Goal: Task Accomplishment & Management: Manage account settings

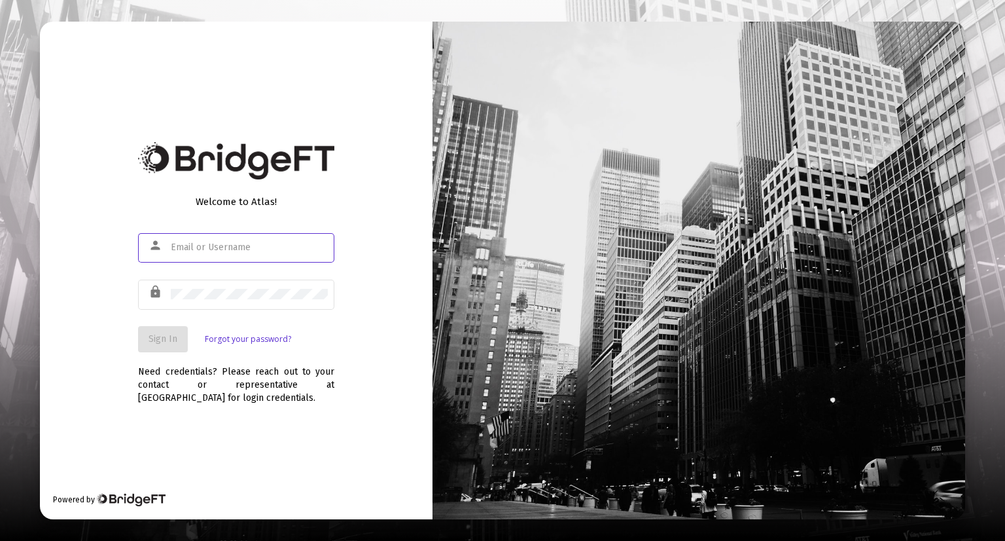
click at [243, 244] on input "text" at bounding box center [249, 247] width 157 height 10
type input "[PERSON_NAME][EMAIL_ADDRESS][DOMAIN_NAME]"
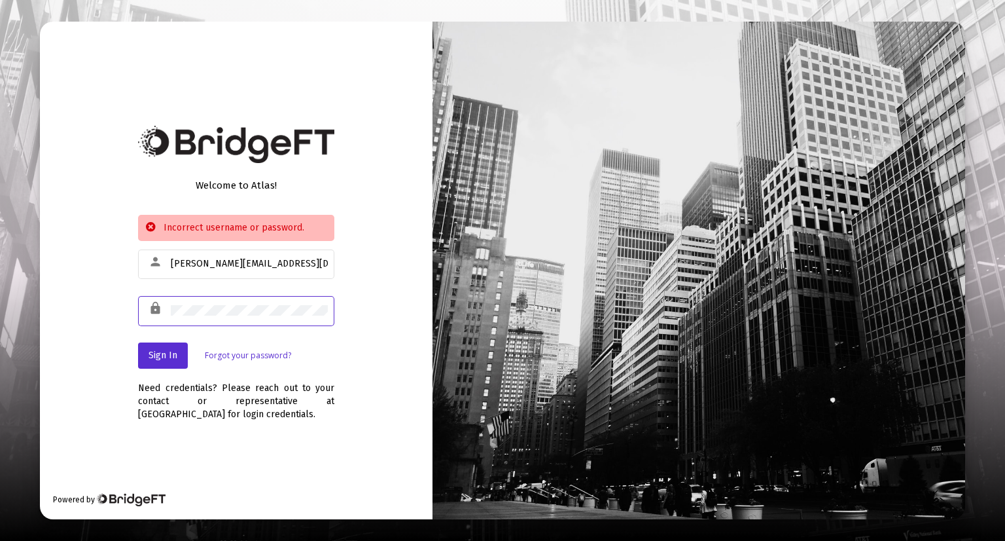
click at [162, 307] on div "lock" at bounding box center [236, 310] width 196 height 32
click at [157, 345] on button "Sign In" at bounding box center [163, 355] width 50 height 26
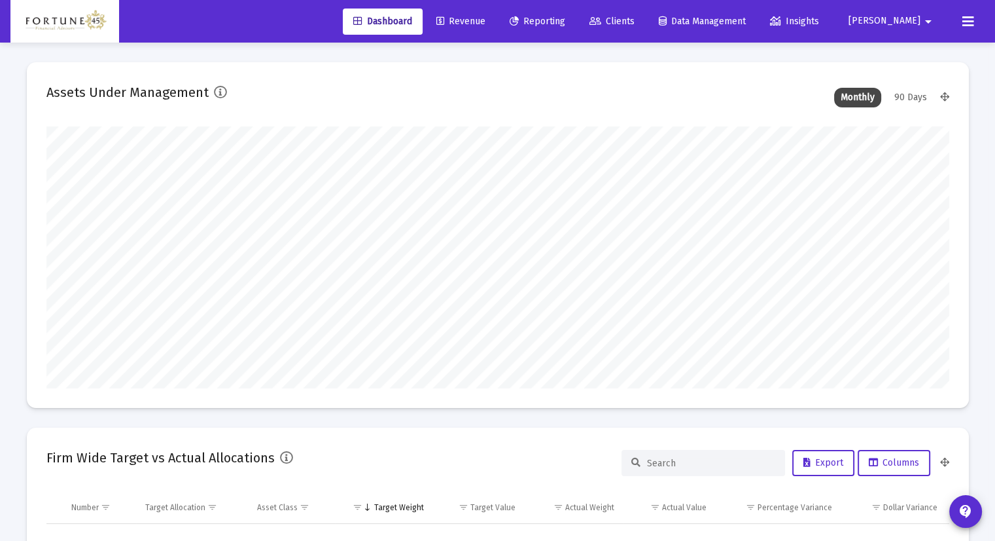
scroll to position [262, 486]
type input "[DATE]"
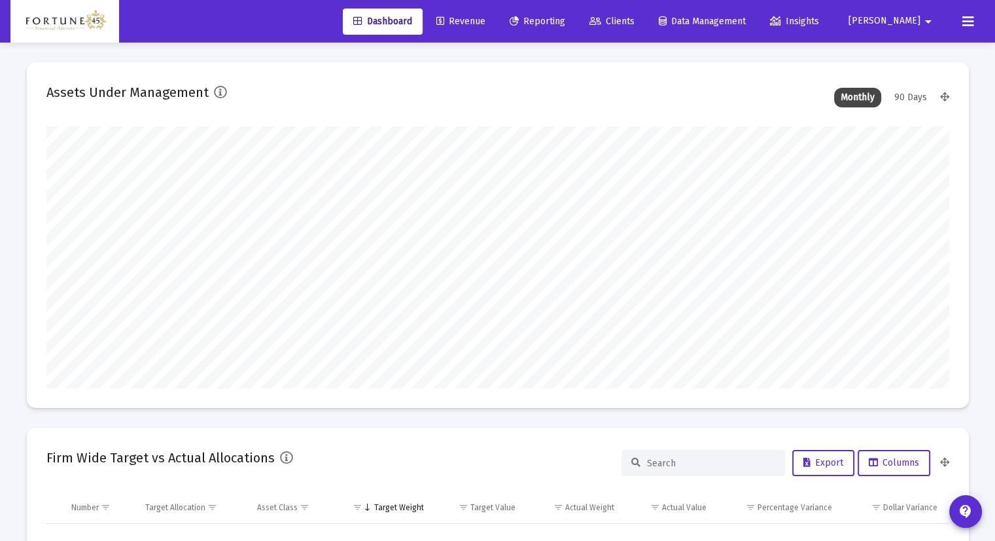
click at [635, 19] on span "Clients" at bounding box center [612, 21] width 45 height 11
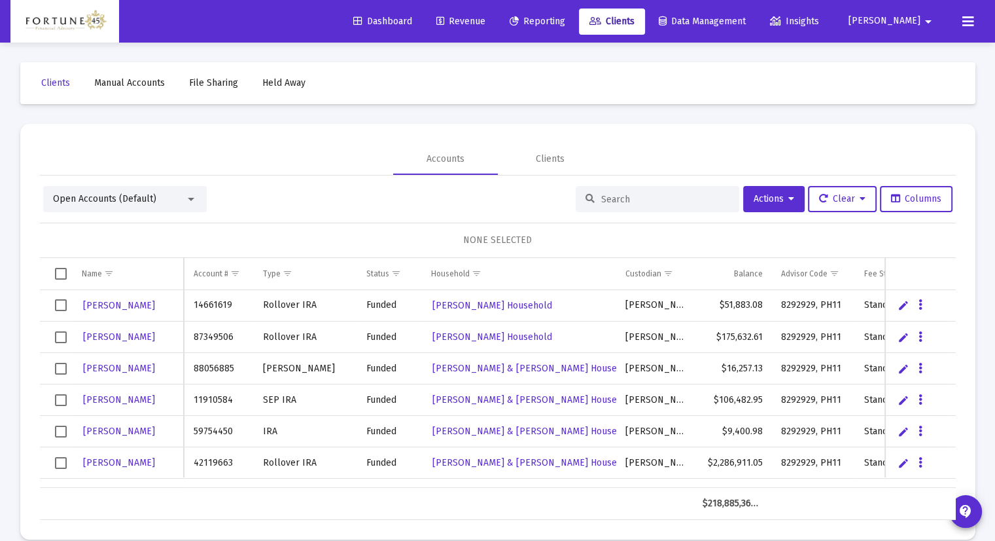
click at [872, 270] on div "Fee Structure(s)" at bounding box center [893, 273] width 57 height 10
click at [889, 271] on td "Data grid" at bounding box center [916, 273] width 61 height 31
click at [814, 273] on body "Dashboard Revenue Reporting Clients Data Management Insights [PERSON_NAME] Inte…" at bounding box center [497, 270] width 995 height 541
drag, startPoint x: 869, startPoint y: 274, endPoint x: 841, endPoint y: 273, distance: 27.5
click at [841, 273] on body "Dashboard Revenue Reporting Clients Data Management Insights [PERSON_NAME] Inte…" at bounding box center [497, 270] width 995 height 541
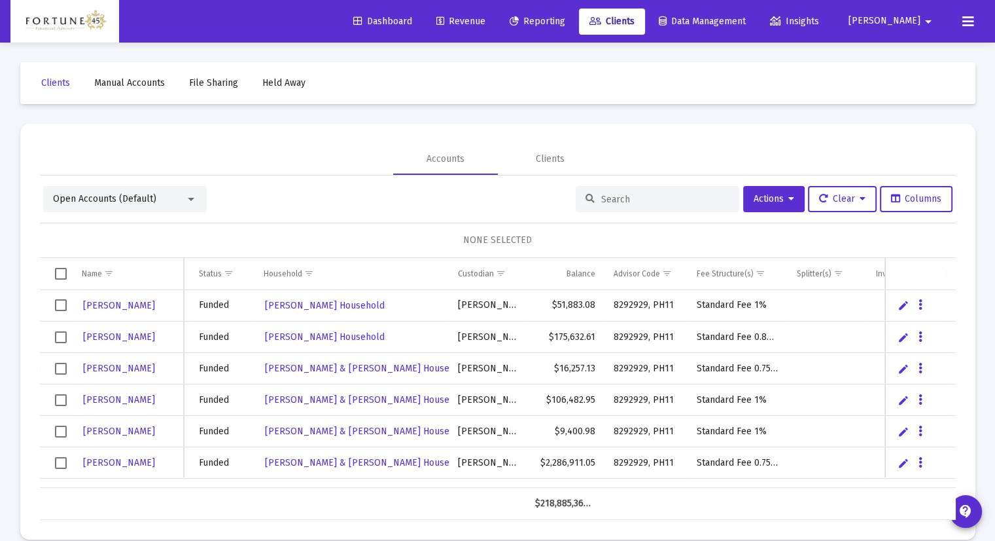
click at [756, 272] on span "Show filter options for column 'Fee Structure(s)'" at bounding box center [761, 273] width 10 height 10
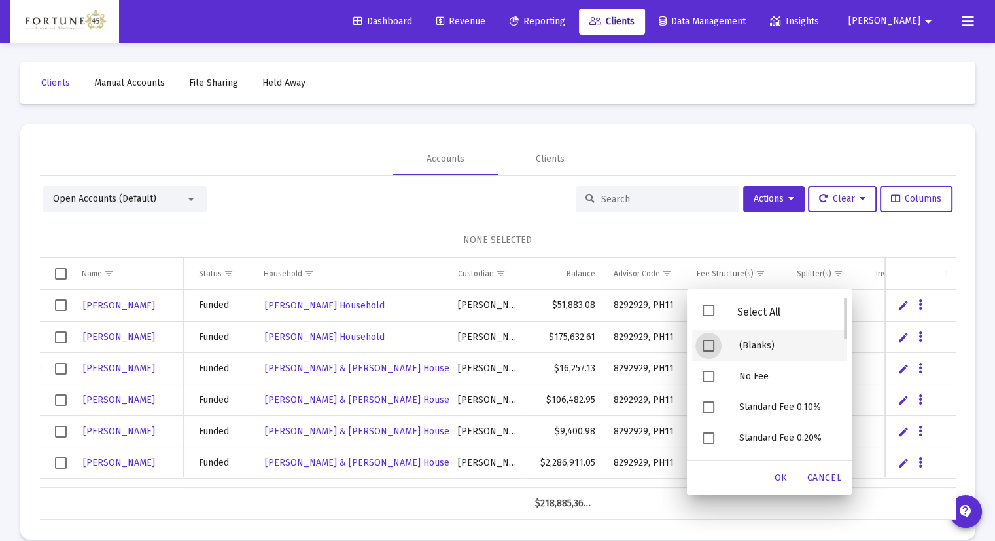
click at [704, 343] on span "Filter options" at bounding box center [709, 346] width 12 height 12
click at [788, 477] on div "OK" at bounding box center [782, 478] width 42 height 24
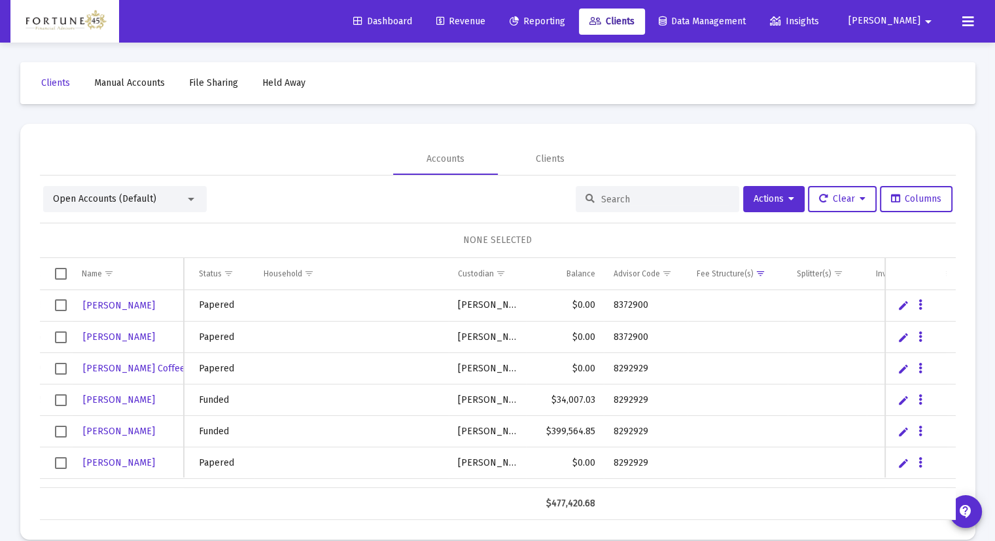
scroll to position [65, 168]
click at [747, 330] on td "Data grid" at bounding box center [737, 334] width 99 height 31
click at [395, 206] on div "Open Accounts (Default) Actions Clear Columns" at bounding box center [498, 199] width 910 height 26
click at [920, 364] on icon "Data grid" at bounding box center [921, 366] width 4 height 16
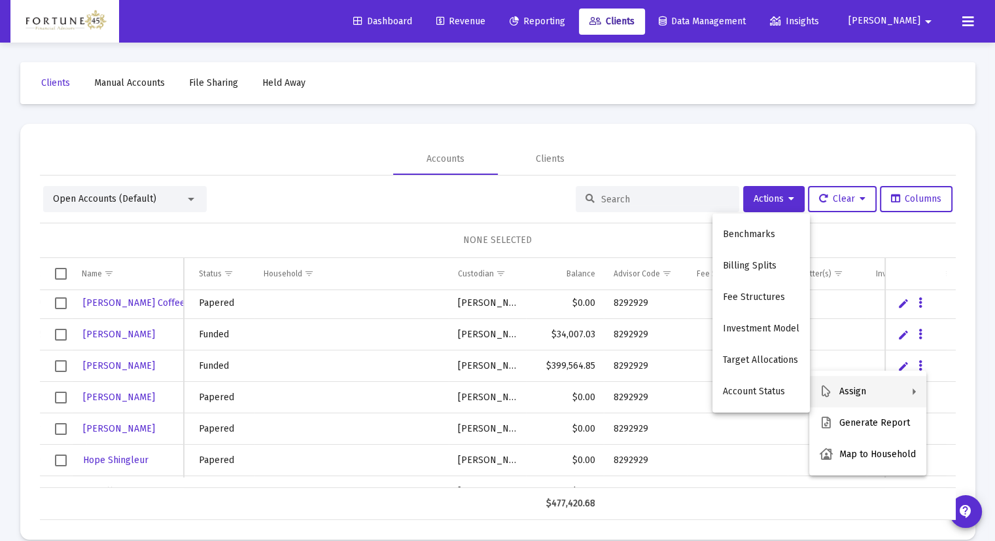
click at [778, 296] on button "Fee Structures" at bounding box center [762, 296] width 98 height 31
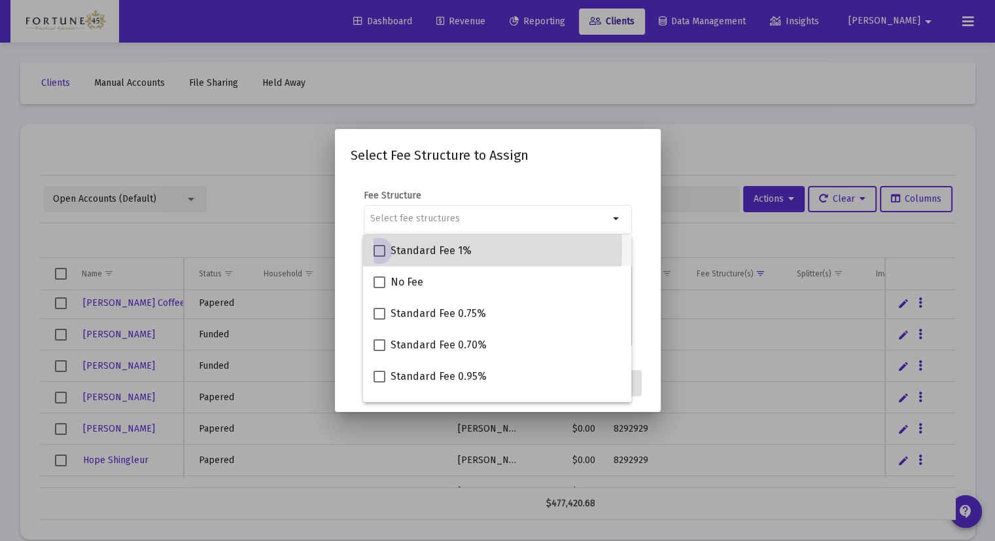
click at [381, 249] on span at bounding box center [380, 251] width 12 height 12
click at [380, 257] on input "Standard Fee 1%" at bounding box center [379, 257] width 1 height 1
checkbox input "true"
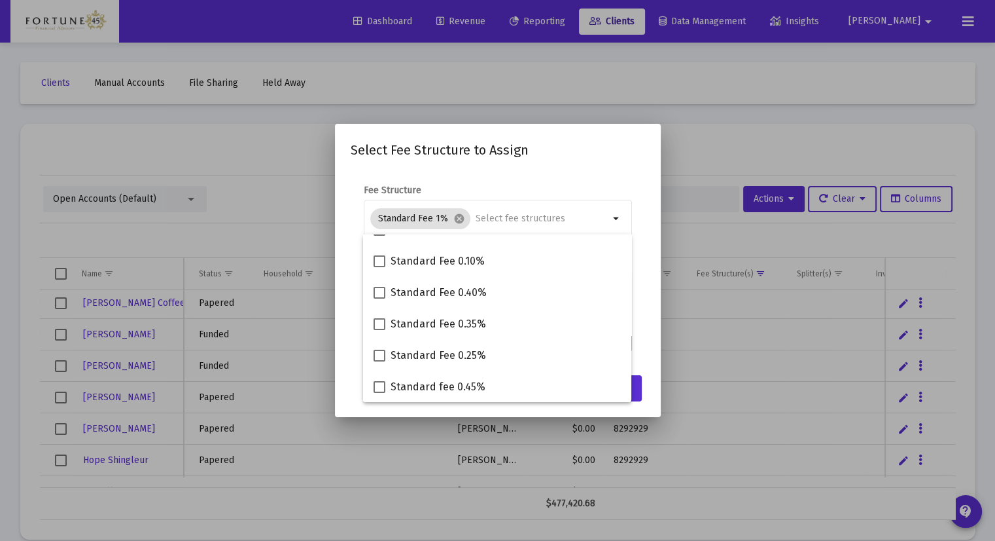
click at [600, 160] on h2 "Select Fee Structure to Assign" at bounding box center [498, 149] width 295 height 21
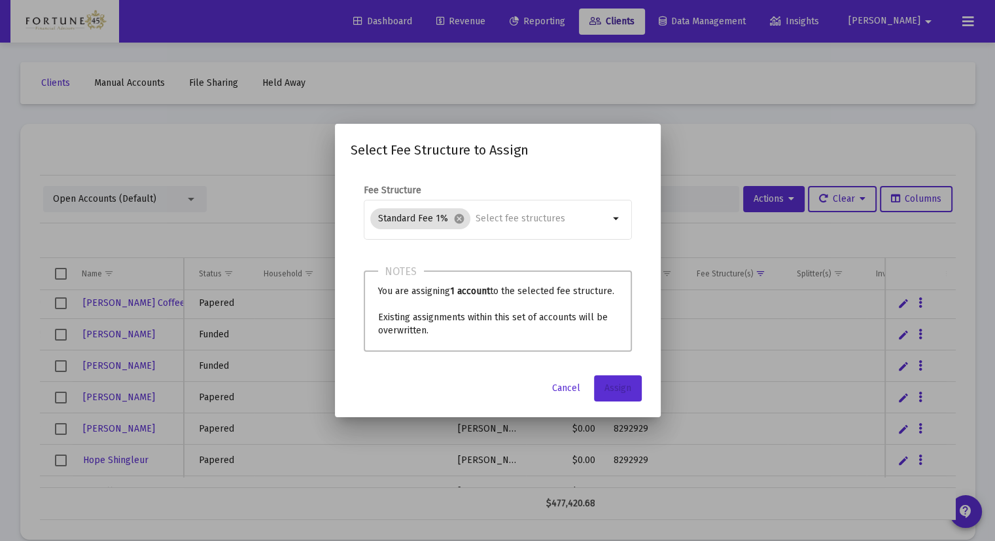
click at [628, 385] on span "Assign" at bounding box center [618, 387] width 27 height 11
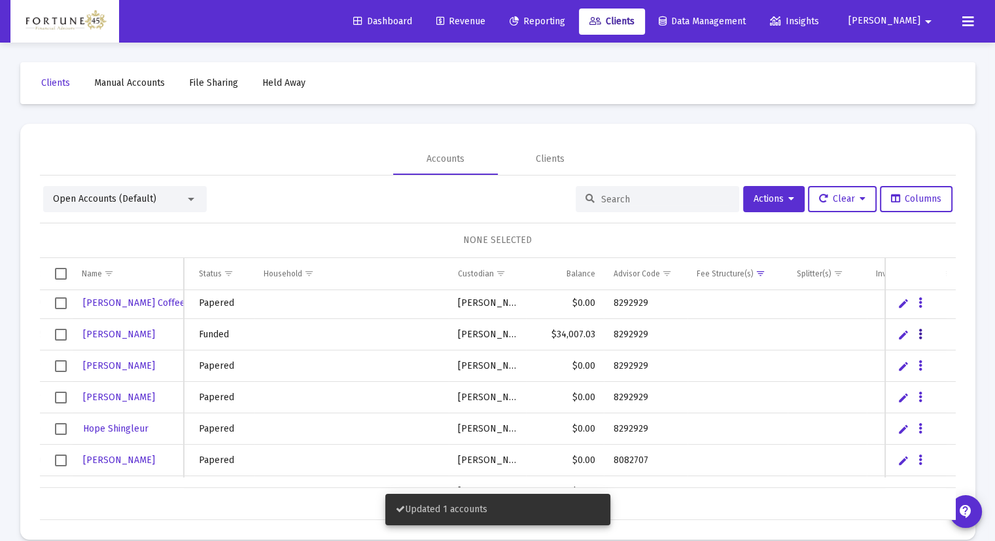
click at [918, 331] on button "Data grid" at bounding box center [921, 334] width 12 height 12
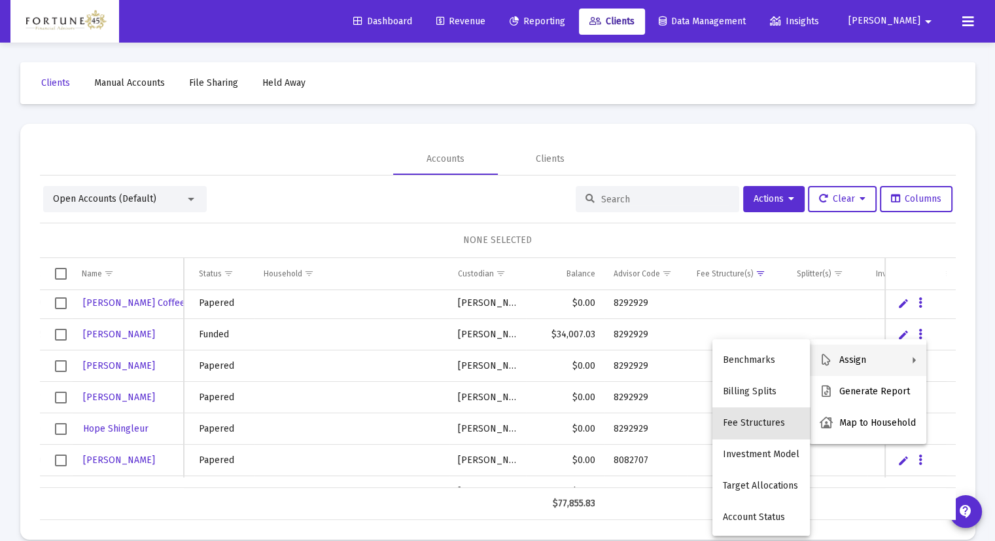
click at [759, 421] on button "Fee Structures" at bounding box center [762, 422] width 98 height 31
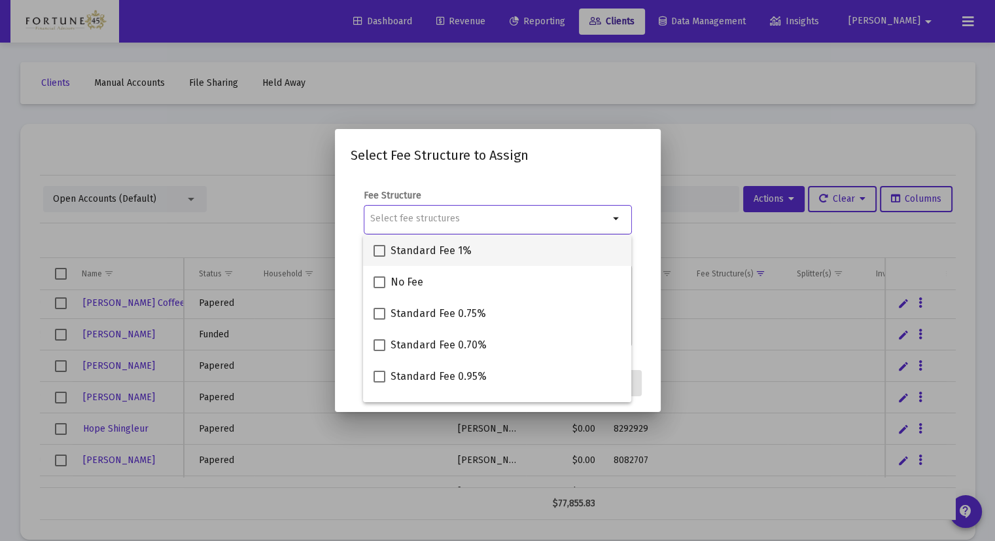
click at [382, 247] on span at bounding box center [380, 251] width 12 height 12
click at [380, 257] on input "Standard Fee 1%" at bounding box center [379, 257] width 1 height 1
checkbox input "true"
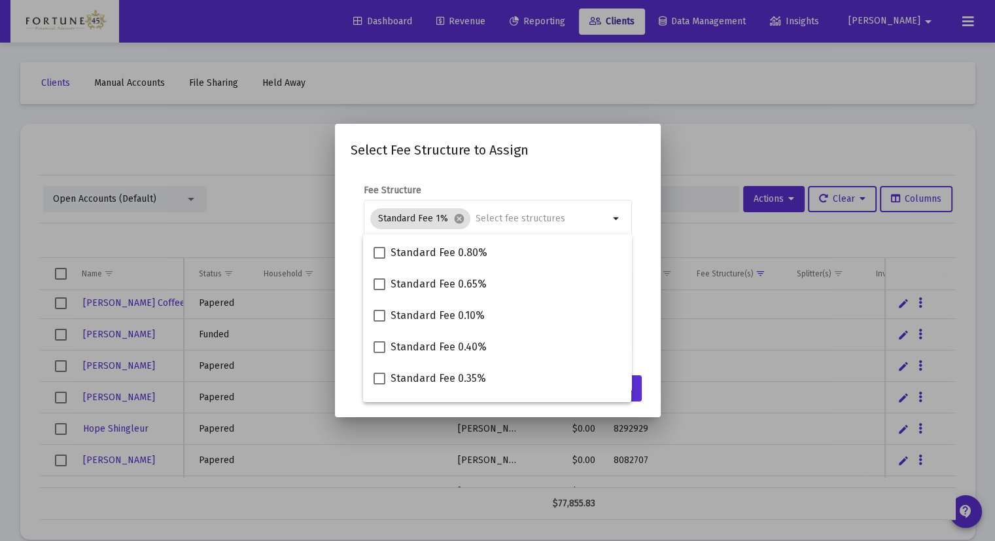
scroll to position [398, 0]
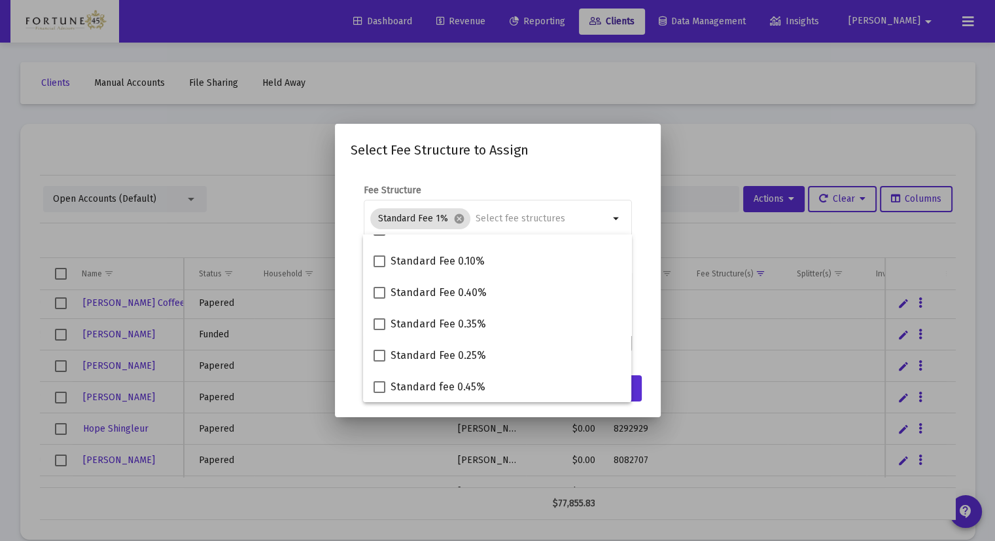
click at [649, 318] on mat-dialog-content "Fee Structure Standard Fee 1% cancel arrow_drop_down Notes You are assigning 1 …" at bounding box center [498, 269] width 326 height 196
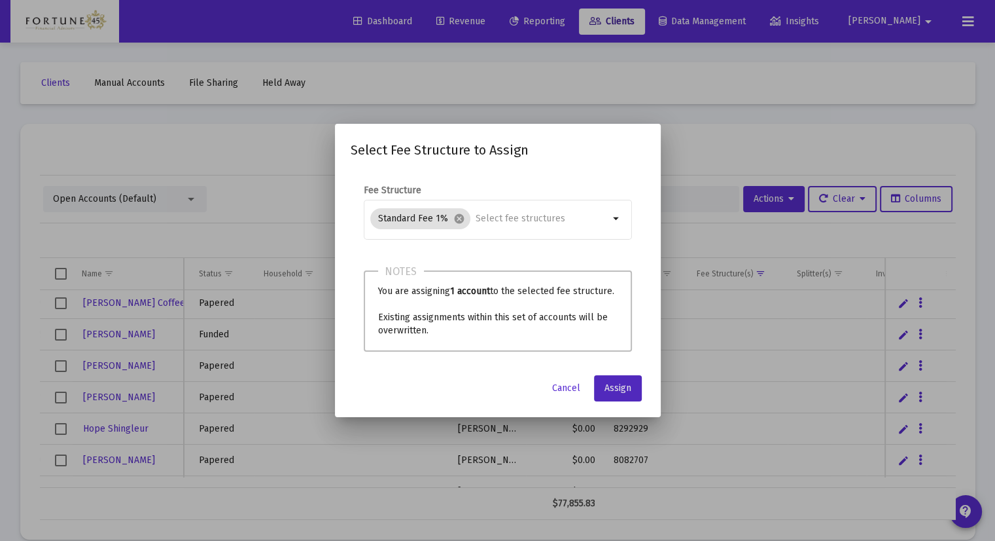
click at [618, 388] on span "Assign" at bounding box center [618, 387] width 27 height 11
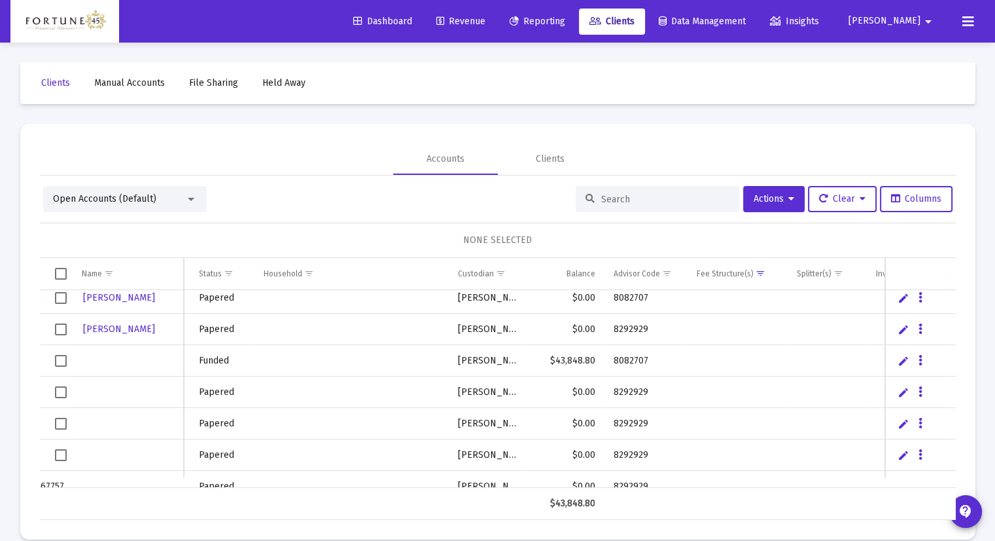
scroll to position [248, 0]
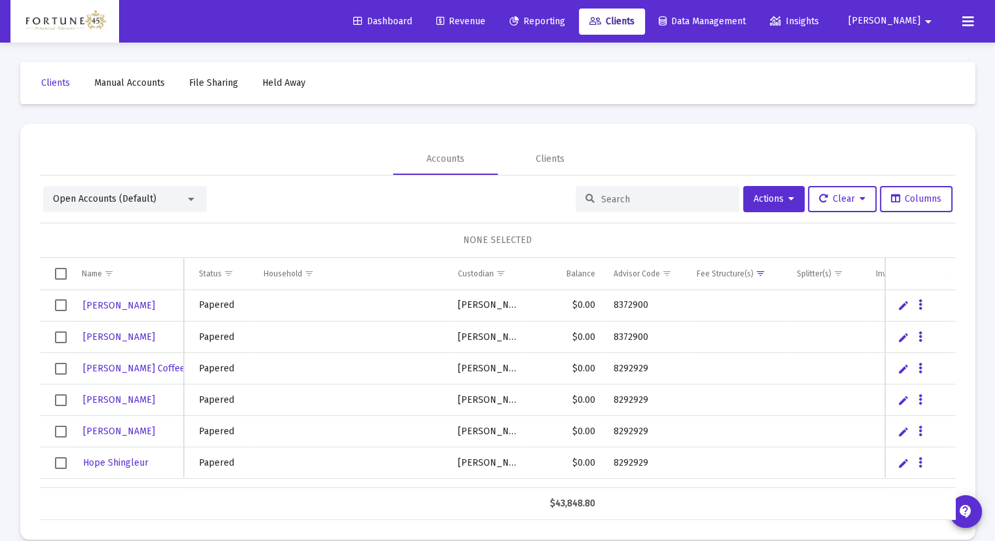
click at [911, 111] on div "Clients Manual Accounts File Sharing Held Away Accounts Clients Open Accounts (…" at bounding box center [498, 301] width 982 height 516
click at [977, 111] on div "Clients Manual Accounts File Sharing Held Away Accounts Clients Open Accounts (…" at bounding box center [498, 301] width 982 height 516
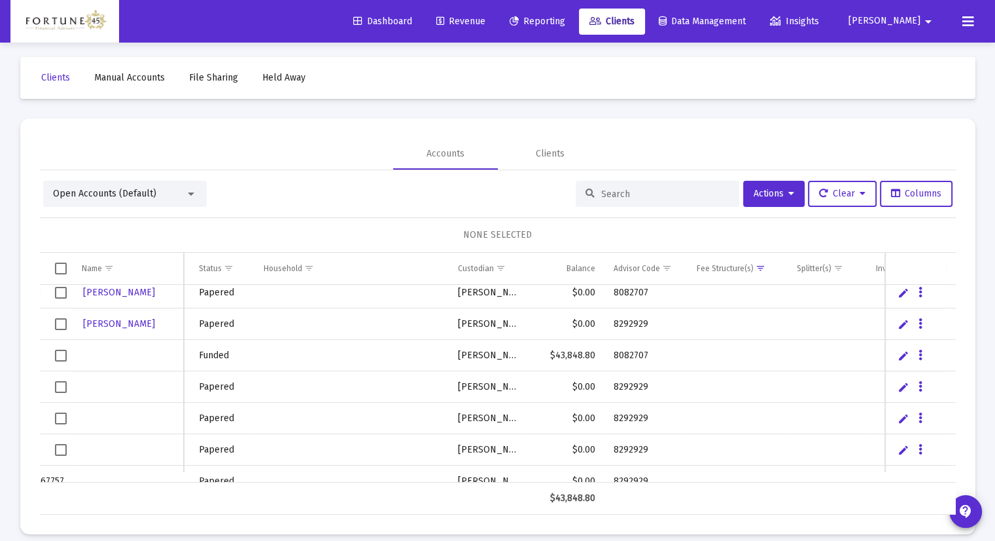
scroll to position [0, 0]
